Goal: Register for event/course

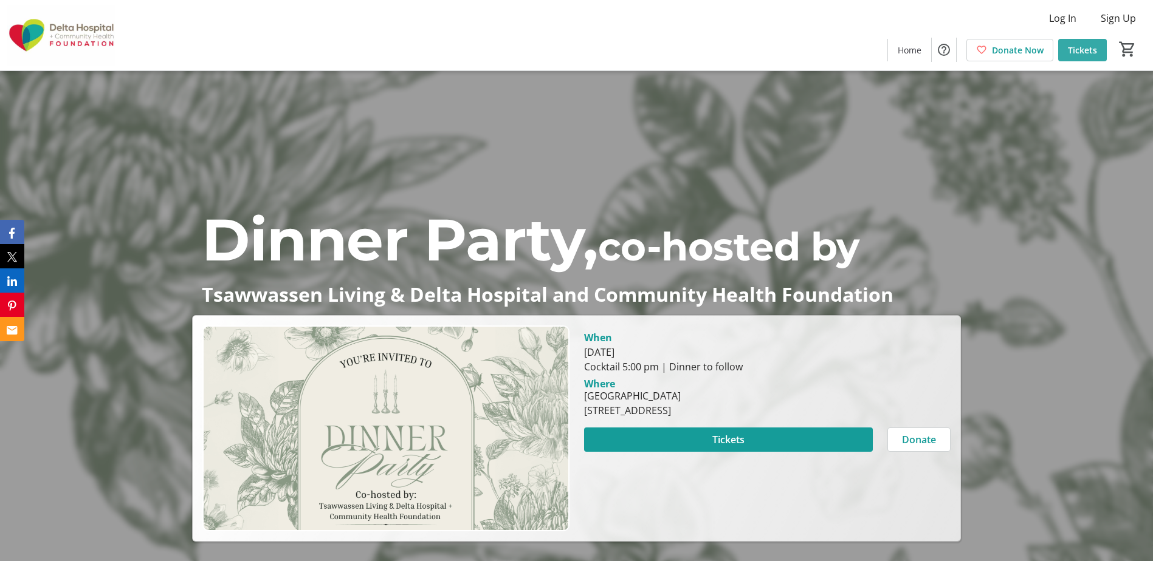
click at [1086, 45] on span "Tickets" at bounding box center [1082, 50] width 29 height 13
